Goal: Transaction & Acquisition: Purchase product/service

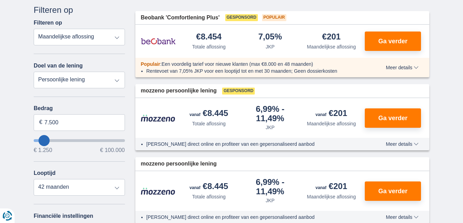
scroll to position [84, 0]
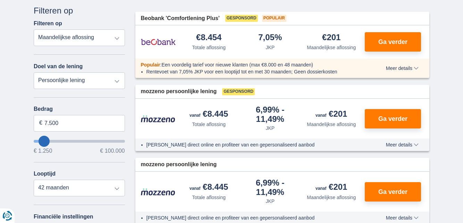
type input "4.250"
type input "4250"
select select "36"
type input "8.250"
type input "8250"
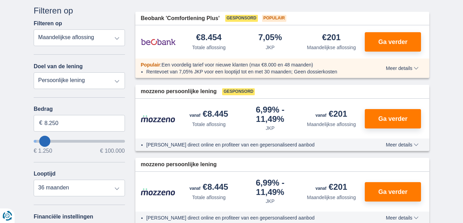
select select "48"
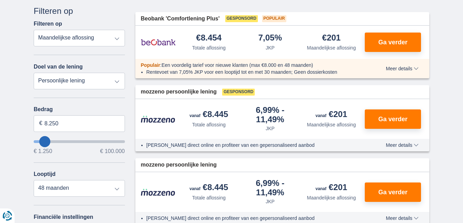
type input "10.250"
type input "10250"
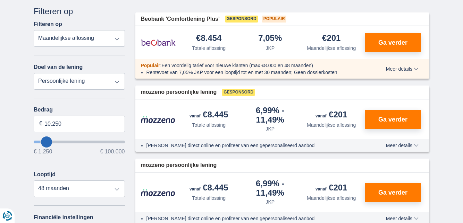
select select "60"
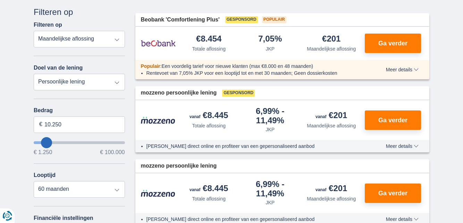
type input "13.250"
type input "13250"
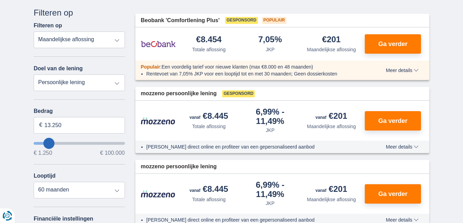
type input "14.250"
type input "14250"
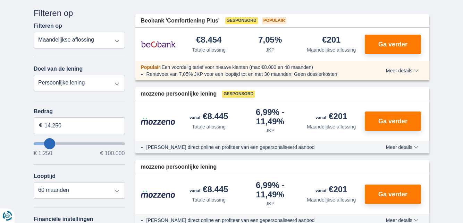
type input "15.250"
type input "15250"
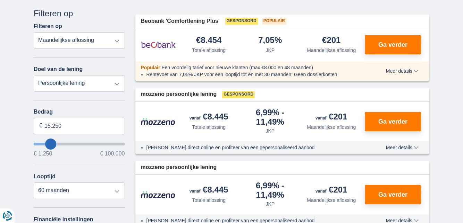
type input "16.250"
type input "16250"
select select "84"
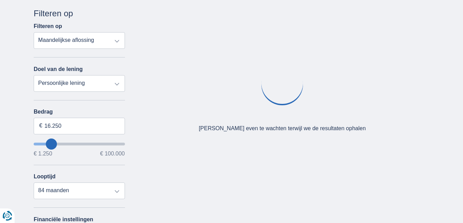
type input "17.250"
type input "17250"
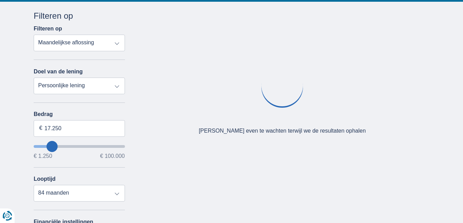
type input "16.250"
type input "16250"
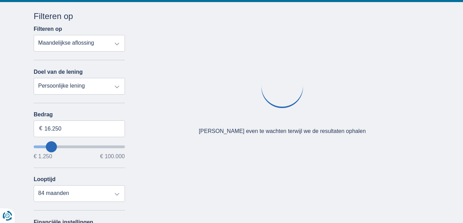
type input "15.250"
type input "15250"
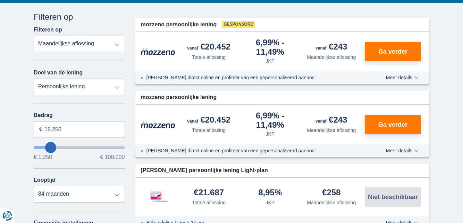
type input "14.250"
type input "14250"
select select "60"
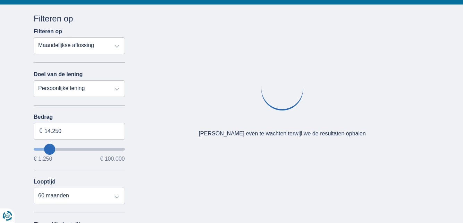
type input "12.250"
type input "12250"
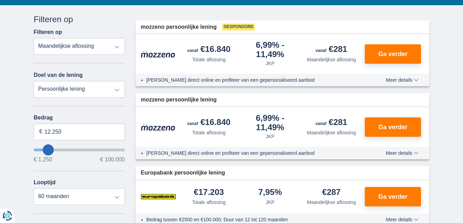
type input "11.250"
type input "11250"
type input "12.250"
type input "12250"
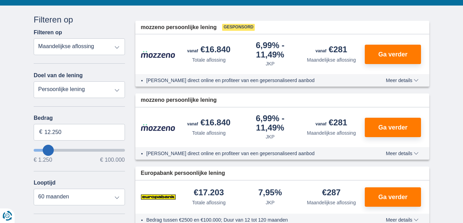
type input "13.250"
type input "13250"
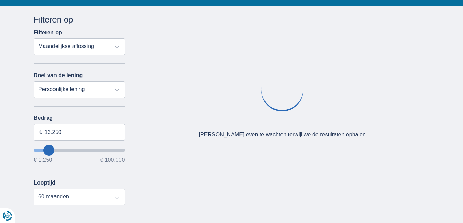
type input "14.250"
type input "14250"
type input "15.250"
type input "15250"
select select "84"
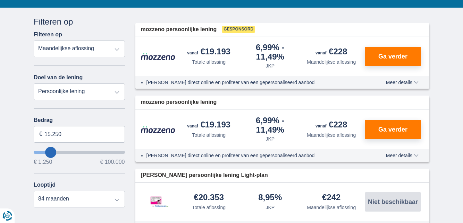
scroll to position [73, 0]
type input "14.250"
type input "14250"
select select "60"
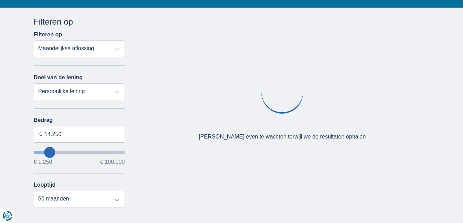
type input "13250"
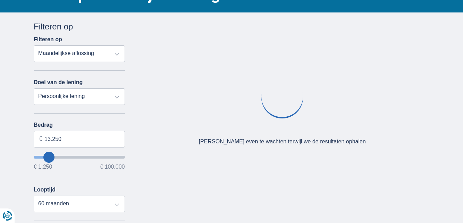
scroll to position [68, 0]
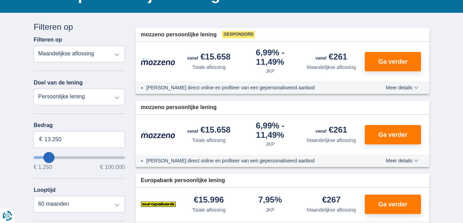
type input "11.250"
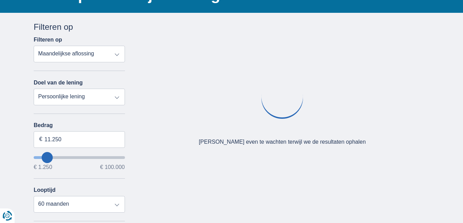
type input "11250"
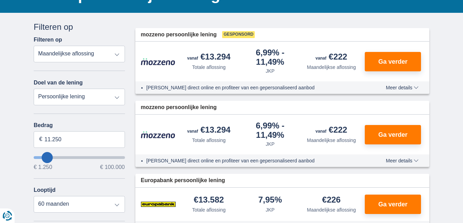
type input "33.250"
type input "33250"
select select "120"
type input "33250"
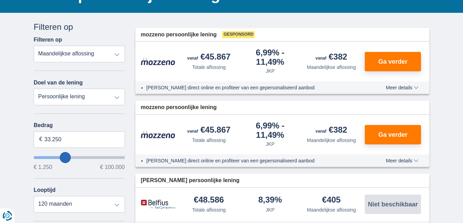
type input "12.250"
type input "12250"
select select "60"
type input "12250"
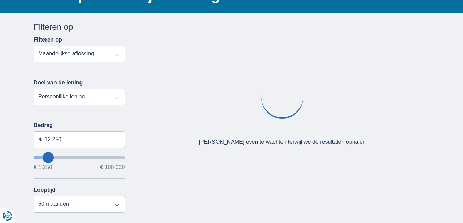
type input "13.250"
type input "13250"
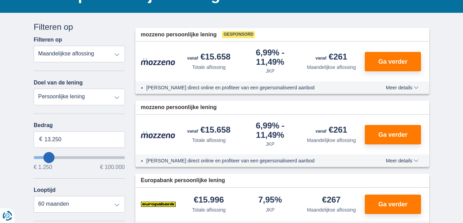
type input "15.250"
type input "15250"
select select "84"
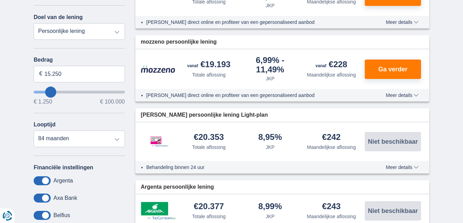
scroll to position [133, 0]
click at [113, 138] on select "12 maanden 18 maanden 24 maanden 30 maanden 36 maanden 42 maanden 48 maanden 60…" at bounding box center [79, 139] width 91 height 17
click at [112, 135] on select "12 maanden 18 maanden 24 maanden 30 maanden 36 maanden 42 maanden 48 maanden 60…" at bounding box center [79, 139] width 91 height 17
click at [121, 146] on select "12 maanden 18 maanden 24 maanden 30 maanden 36 maanden 42 maanden 48 maanden 60…" at bounding box center [79, 139] width 91 height 17
